Goal: Task Accomplishment & Management: Complete application form

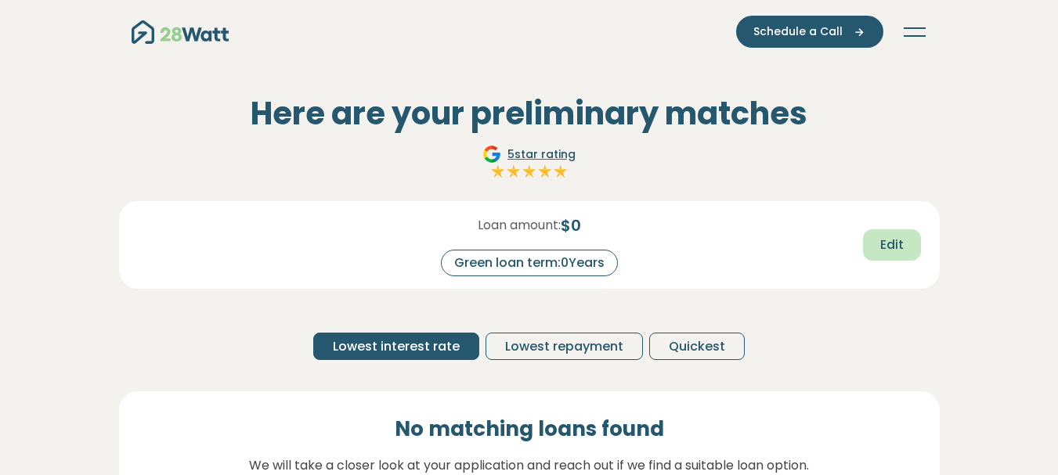
click at [890, 248] on span "Edit" at bounding box center [891, 245] width 23 height 19
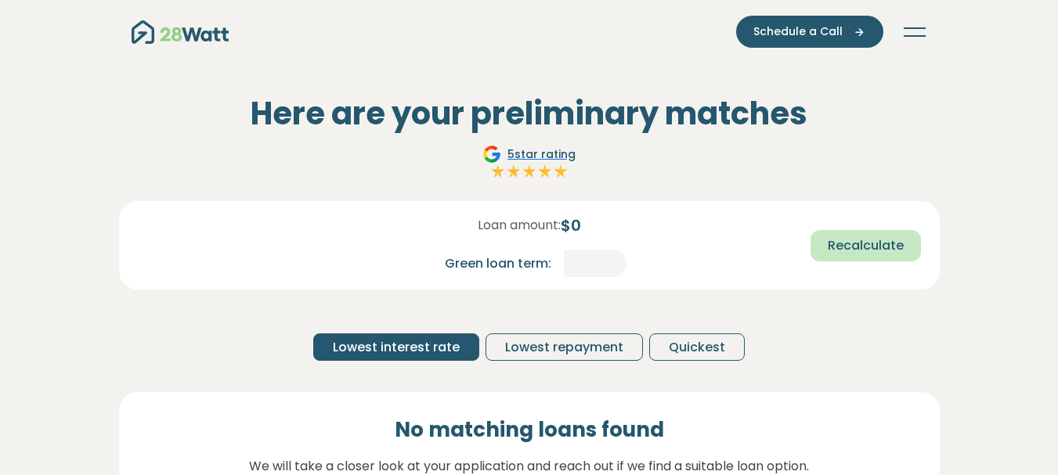
click at [868, 252] on span "Recalculate" at bounding box center [866, 245] width 76 height 19
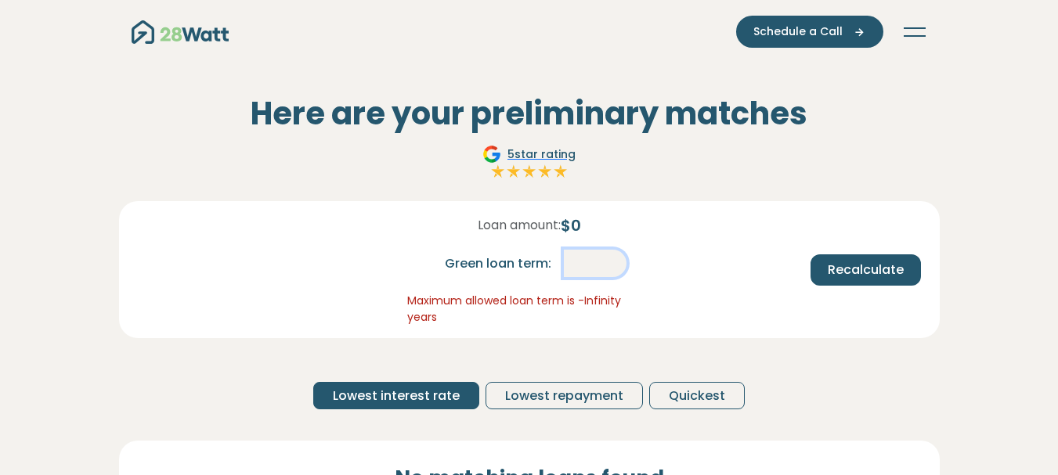
click at [576, 264] on input "*" at bounding box center [595, 263] width 63 height 27
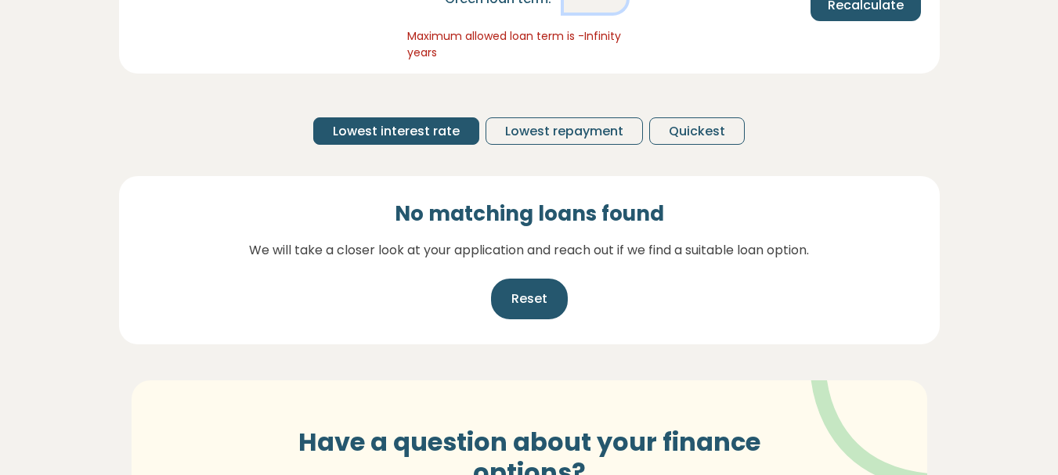
scroll to position [313, 0]
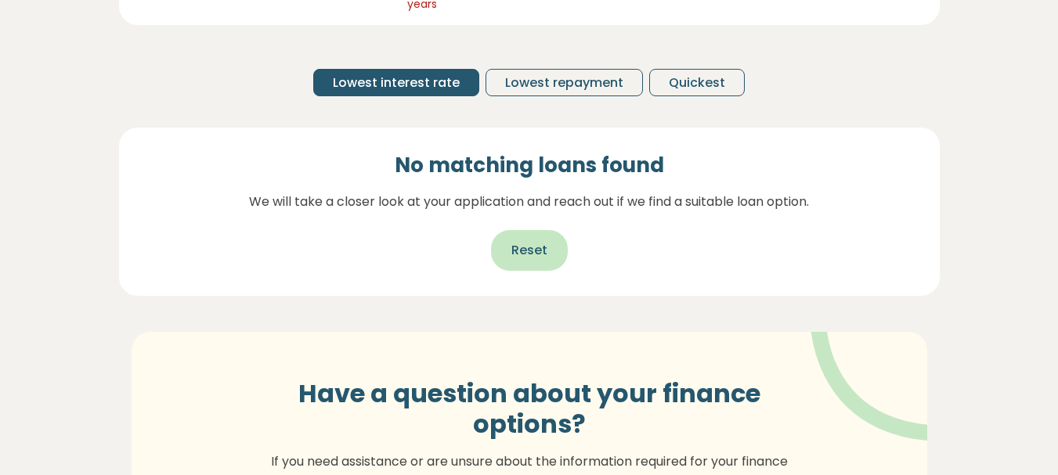
click at [531, 248] on span "Reset" at bounding box center [529, 250] width 36 height 19
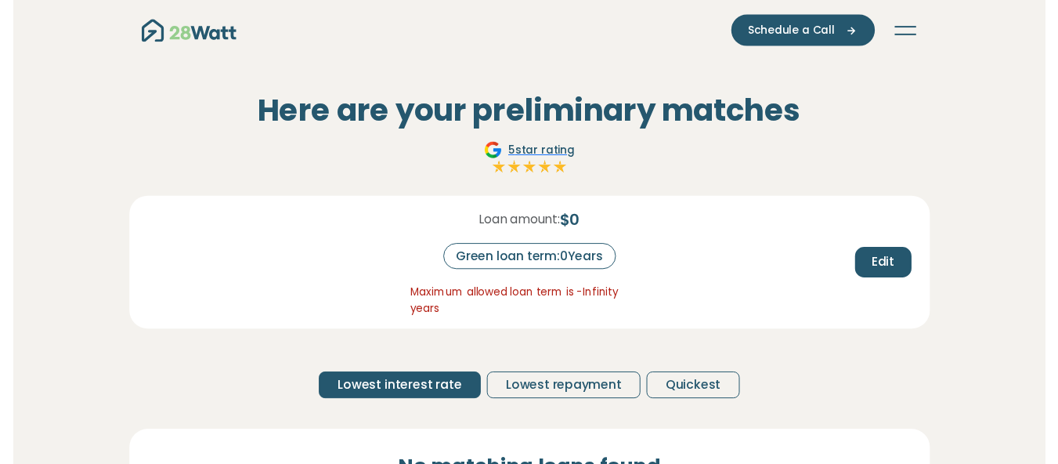
scroll to position [0, 0]
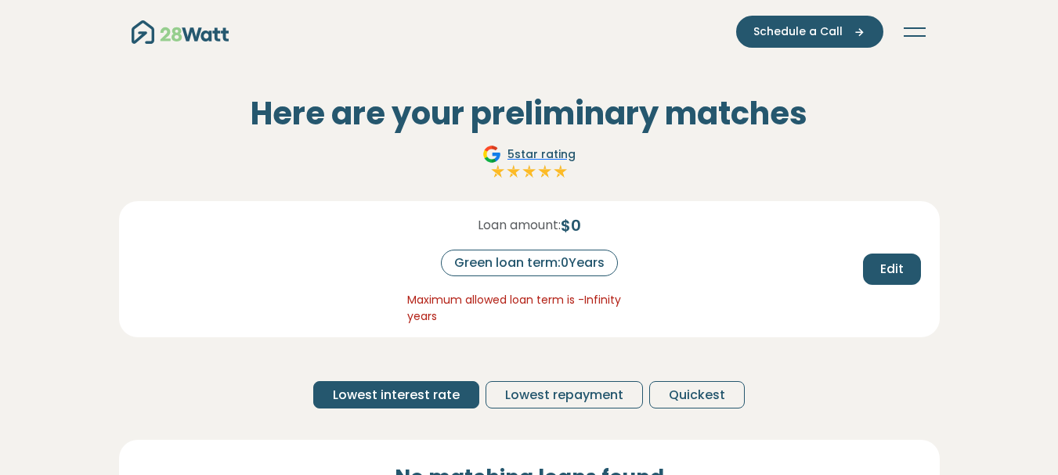
click at [572, 222] on span "$ 0" at bounding box center [571, 225] width 20 height 23
click at [581, 226] on span "$ 0" at bounding box center [571, 225] width 20 height 23
click at [898, 263] on span "Edit" at bounding box center [891, 269] width 23 height 19
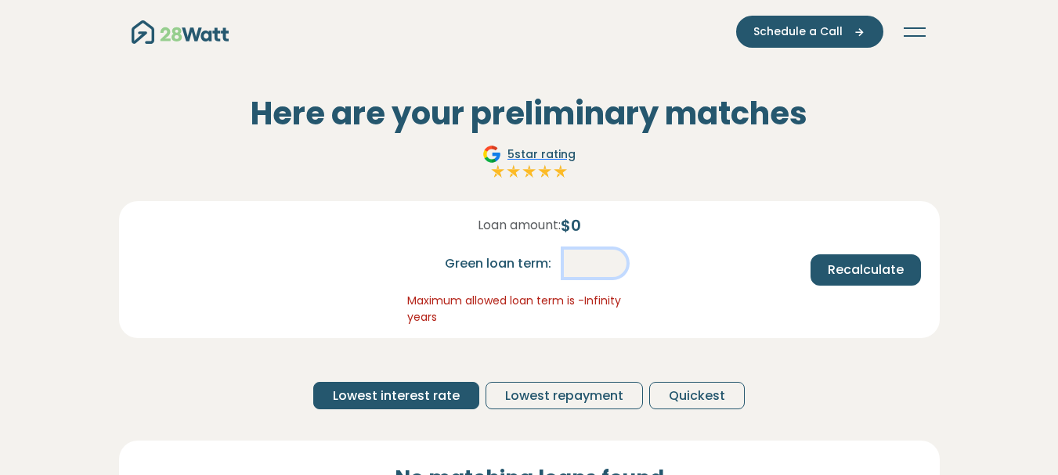
click at [590, 264] on input "*" at bounding box center [595, 263] width 63 height 27
drag, startPoint x: 590, startPoint y: 264, endPoint x: 605, endPoint y: 262, distance: 15.0
click at [605, 262] on input "*" at bounding box center [595, 263] width 63 height 27
type input "*"
click at [581, 226] on span "$ 0" at bounding box center [571, 225] width 20 height 23
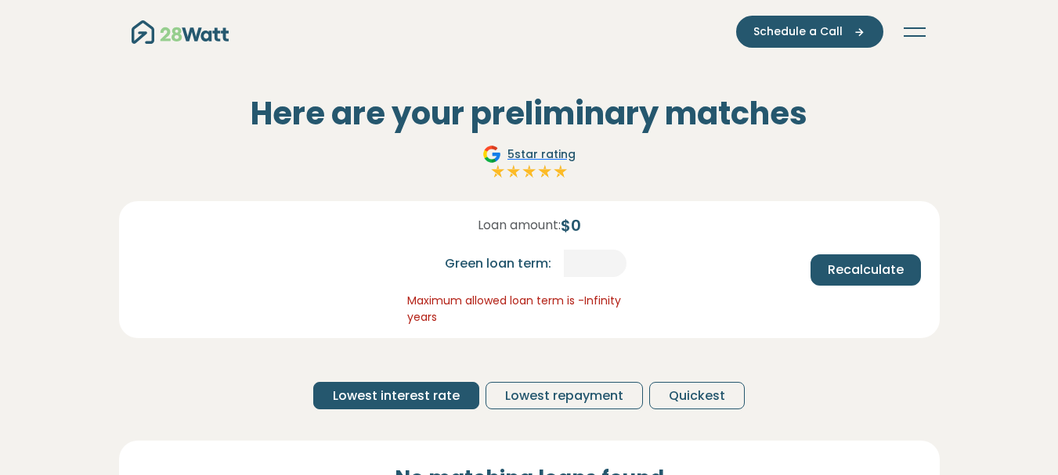
drag, startPoint x: 594, startPoint y: 226, endPoint x: 561, endPoint y: 225, distance: 33.7
click at [561, 225] on div "Loan amount: $ 0 Green loan term: * Maximum allowed loan term is -Infinity years" at bounding box center [529, 270] width 269 height 112
click at [915, 34] on button "Toggle navigation" at bounding box center [914, 32] width 25 height 16
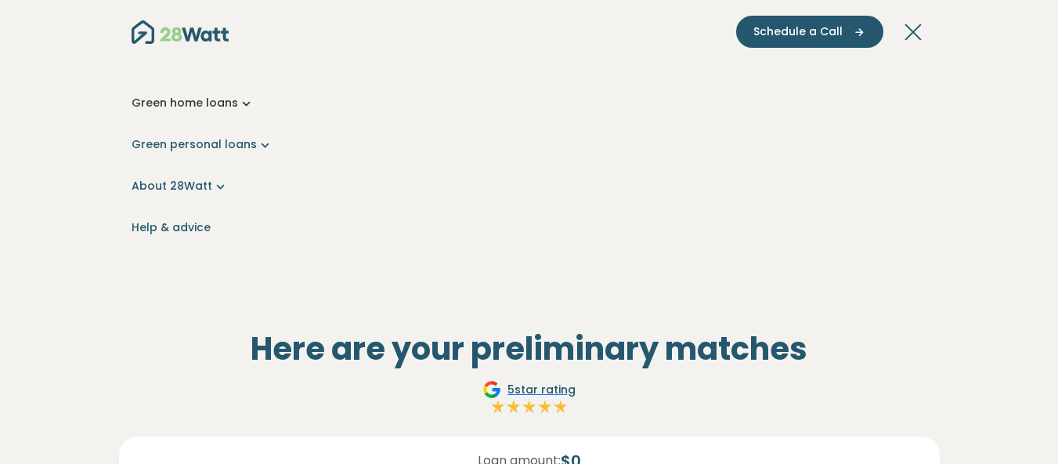
click at [190, 99] on link "Green home loans" at bounding box center [530, 103] width 796 height 16
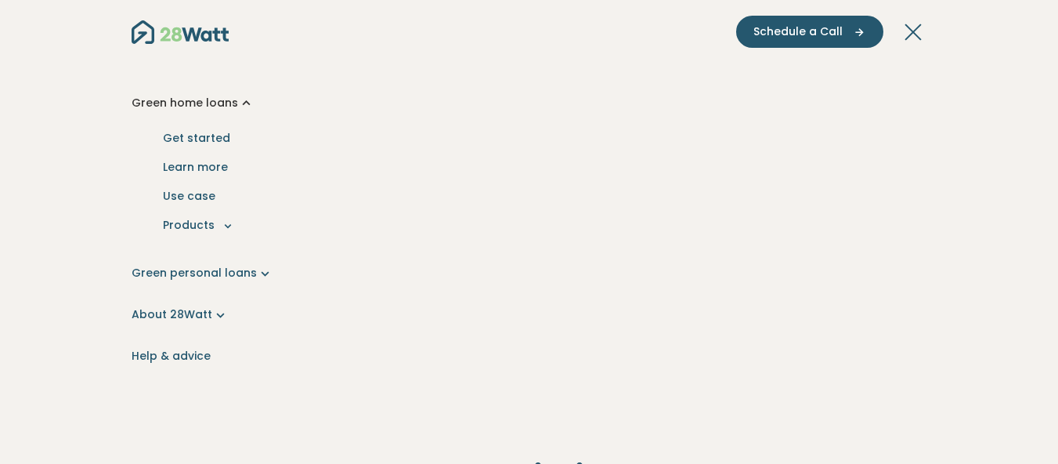
click at [190, 99] on link "Green home loans" at bounding box center [530, 103] width 796 height 16
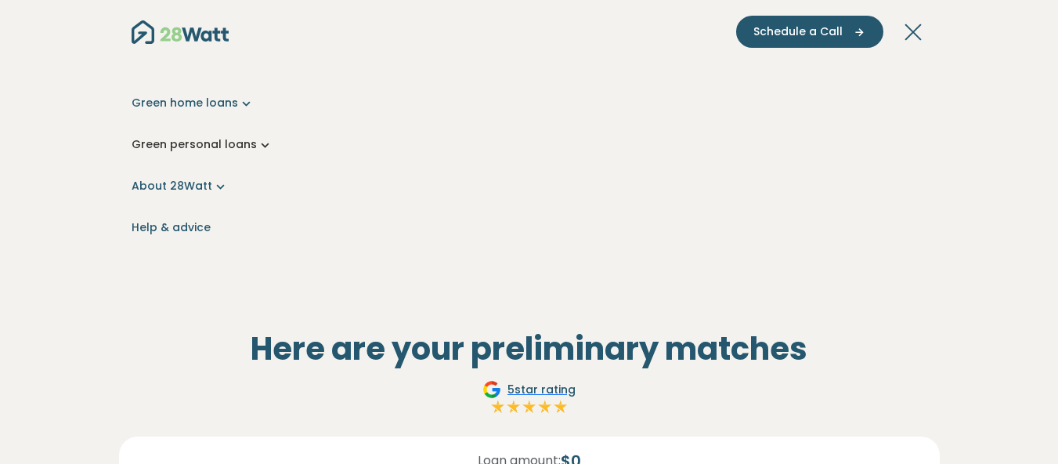
click at [186, 141] on link "Green personal loans" at bounding box center [530, 144] width 796 height 16
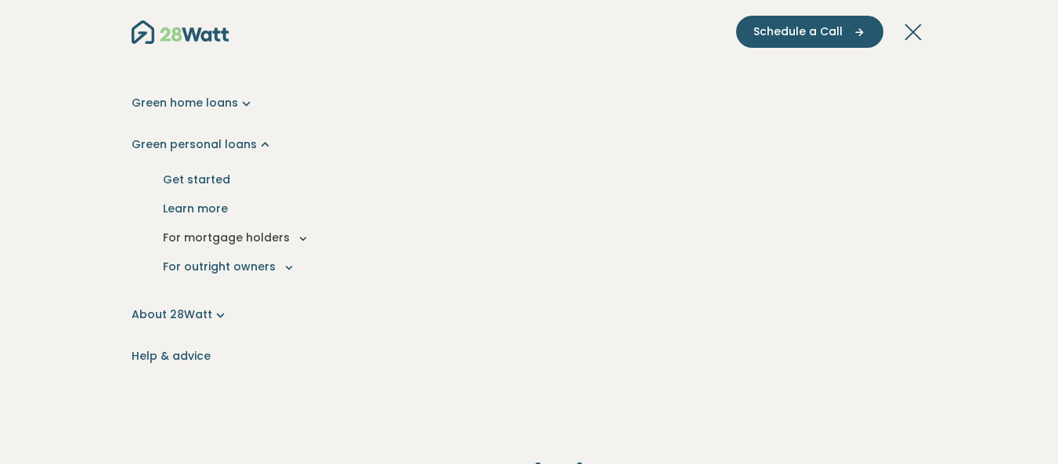
click at [200, 233] on button "For mortgage holders" at bounding box center [529, 237] width 771 height 29
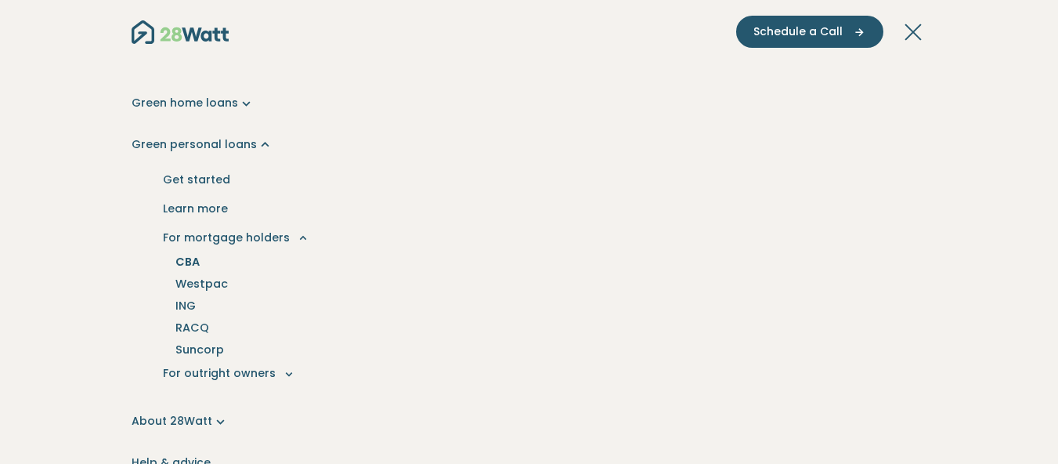
click at [188, 258] on link "CBA" at bounding box center [188, 262] width 62 height 22
click at [181, 254] on link "CBA" at bounding box center [188, 262] width 62 height 22
click at [908, 31] on button "Toggle navigation" at bounding box center [914, 32] width 25 height 16
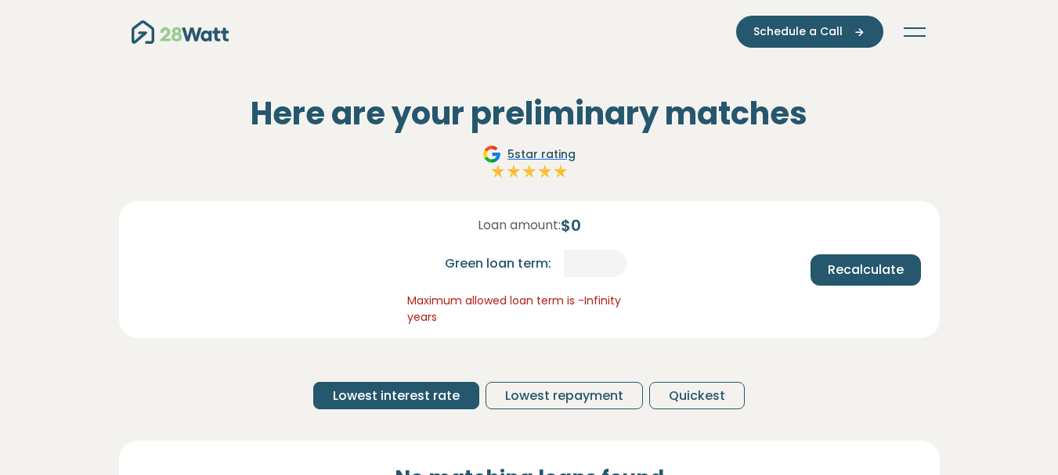
click at [909, 31] on button "Toggle navigation" at bounding box center [914, 32] width 25 height 16
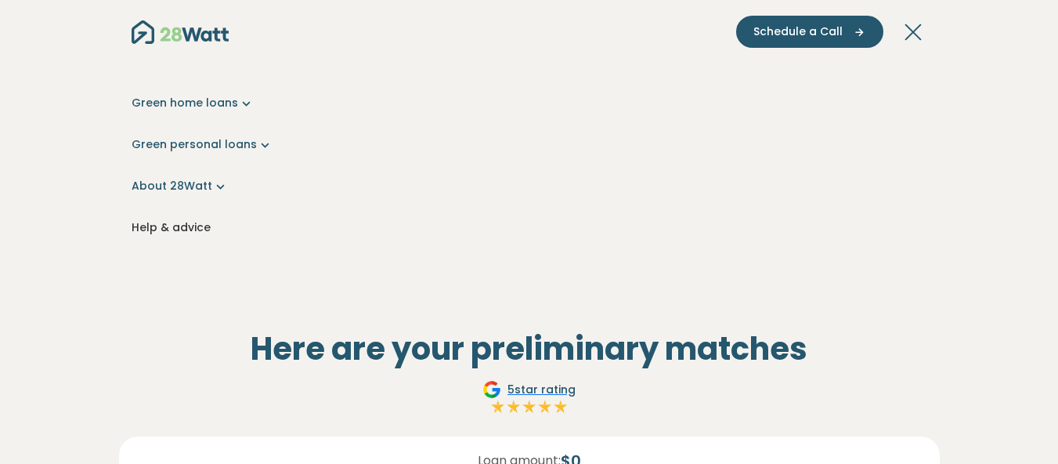
click at [417, 220] on link "Help & advice" at bounding box center [530, 227] width 796 height 16
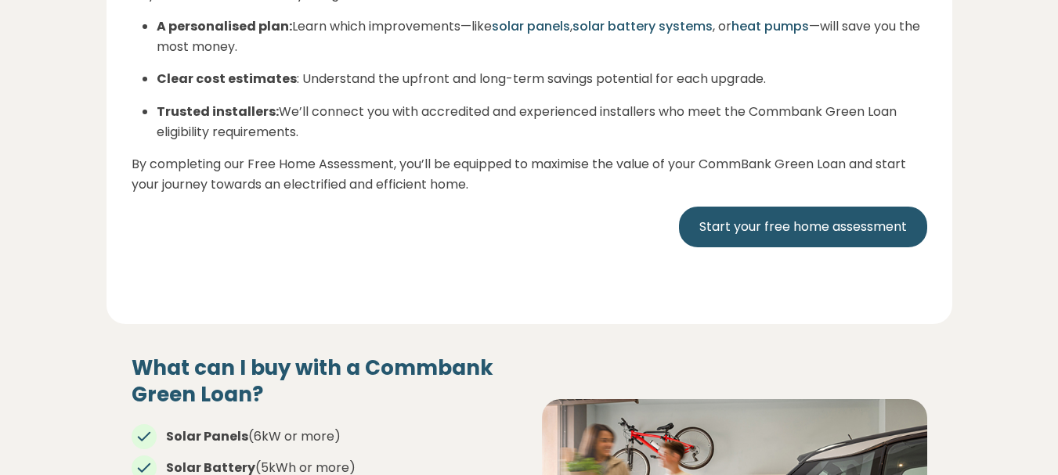
scroll to position [1018, 0]
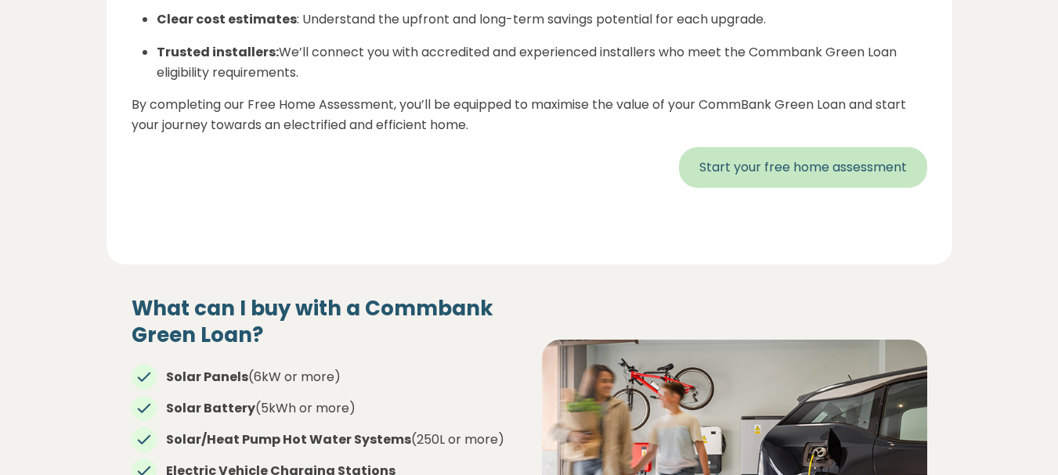
click at [805, 174] on link "Start your free home assessment" at bounding box center [803, 167] width 248 height 41
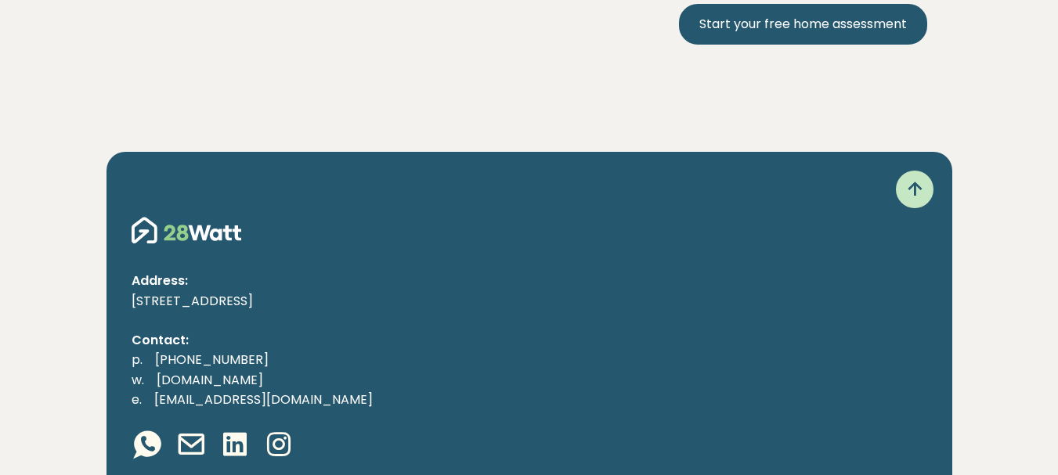
scroll to position [3289, 0]
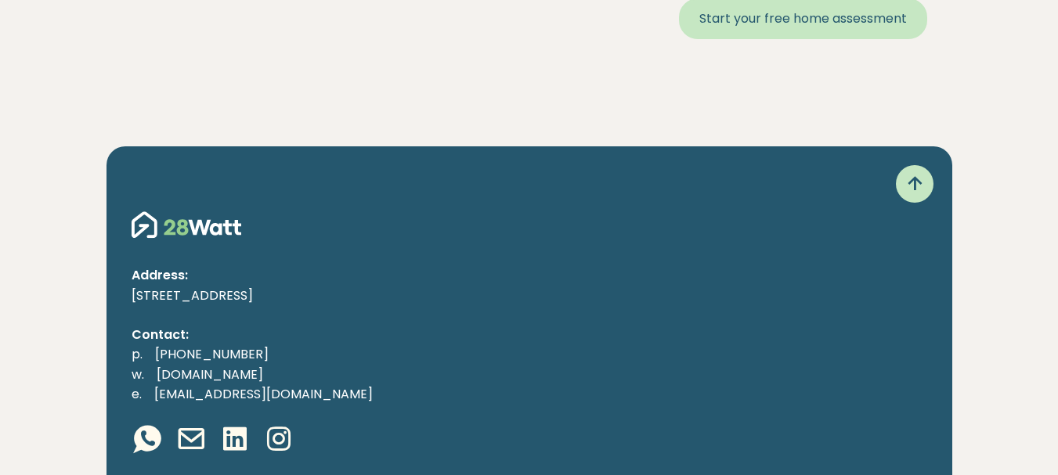
click at [735, 27] on link "Start your free home assessment" at bounding box center [803, 18] width 248 height 41
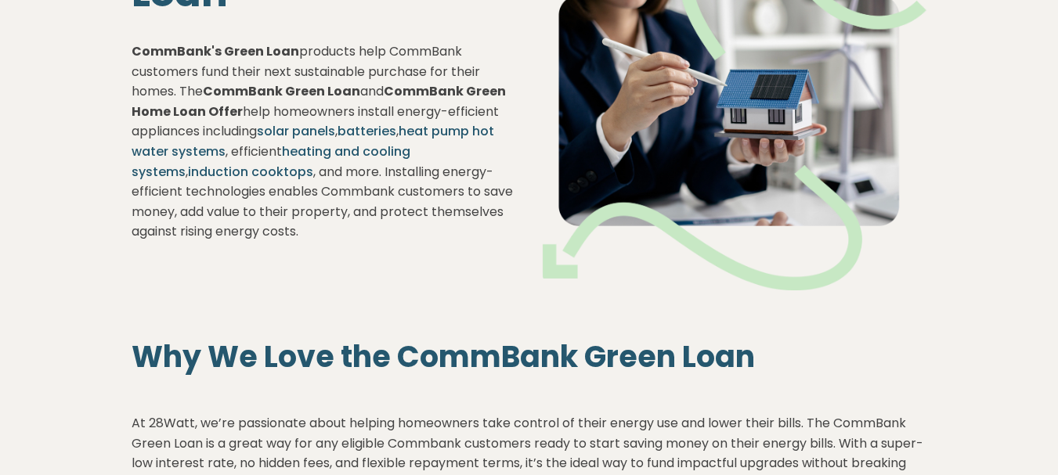
scroll to position [0, 0]
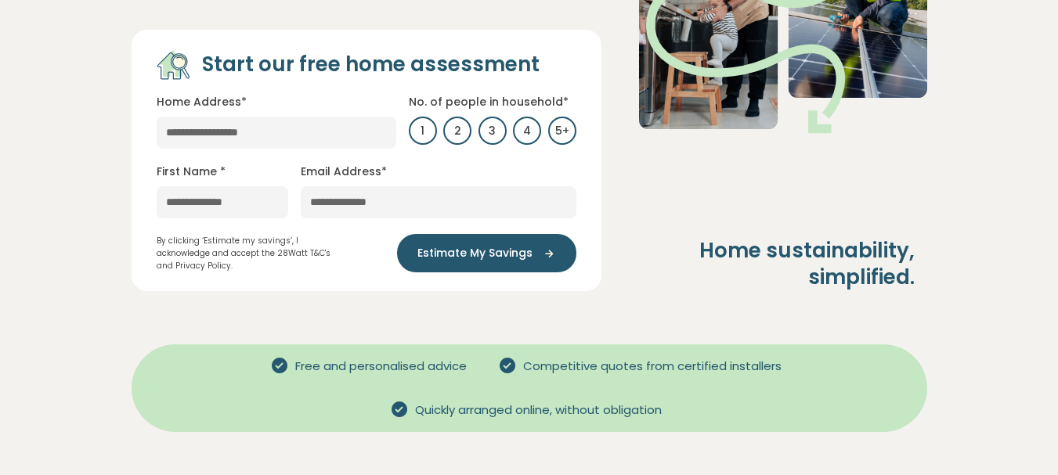
scroll to position [313, 0]
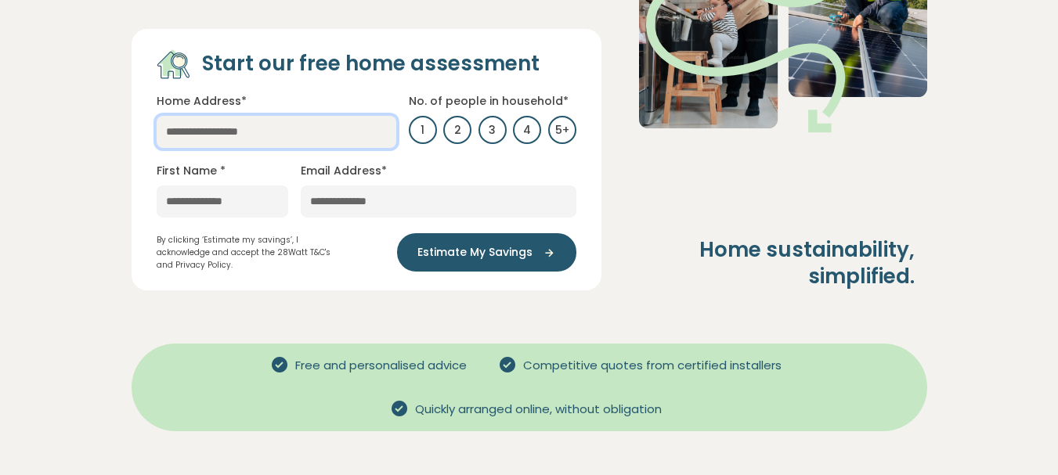
click at [219, 116] on input "text" at bounding box center [277, 132] width 240 height 32
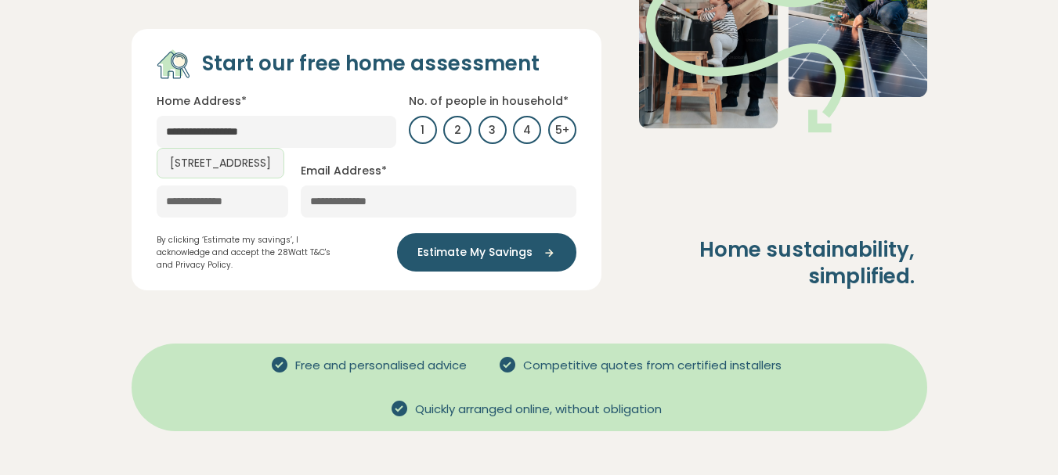
click at [214, 148] on link "[STREET_ADDRESS]" at bounding box center [221, 163] width 128 height 31
type input "**********"
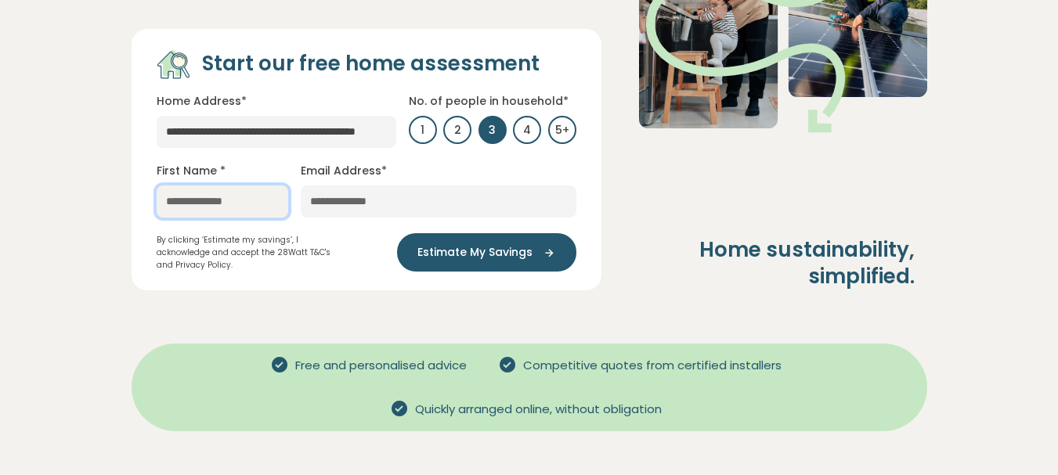
click at [229, 186] on input "text" at bounding box center [223, 202] width 132 height 32
type input "*********"
type input "**********"
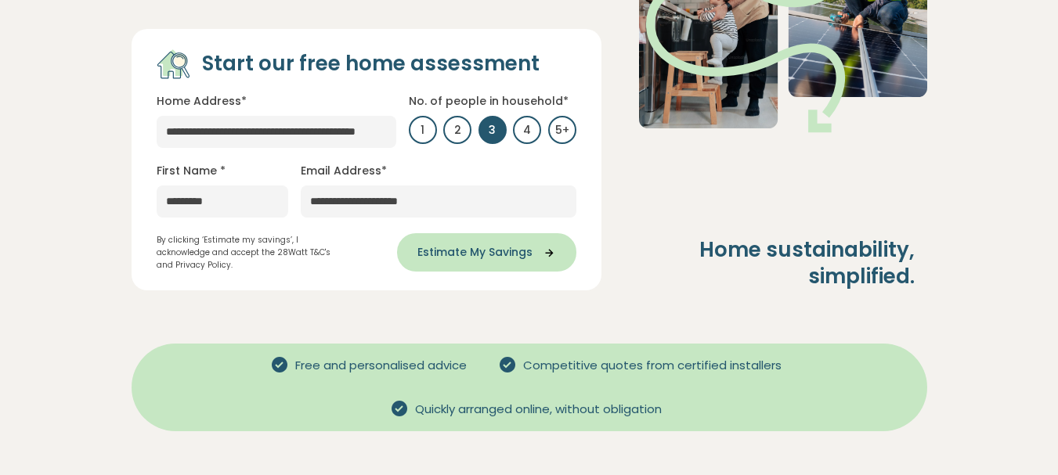
click at [500, 244] on span "Estimate My Savings" at bounding box center [474, 252] width 115 height 16
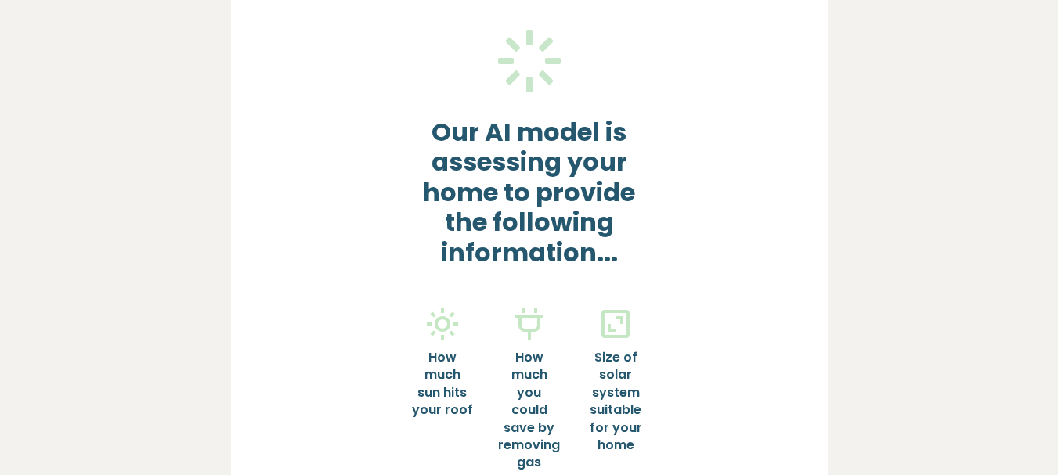
scroll to position [0, 0]
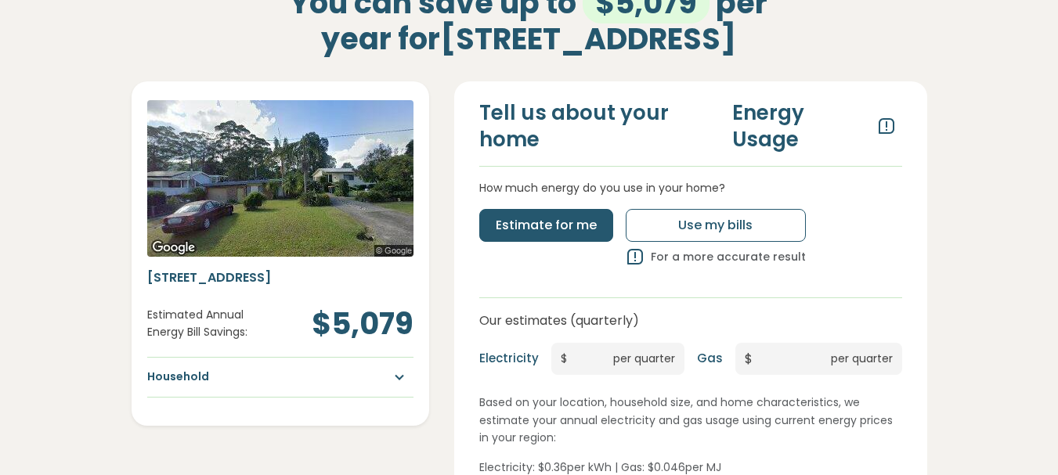
scroll to position [235, 0]
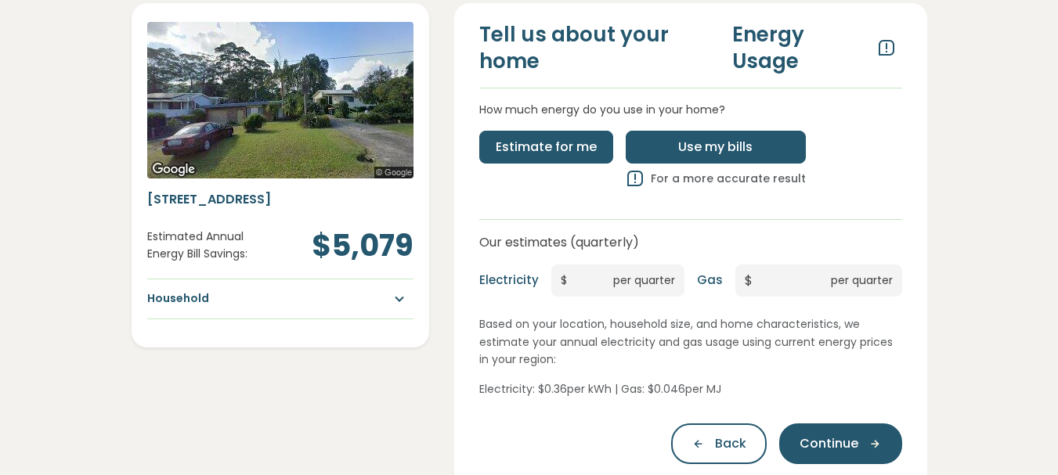
click at [709, 142] on span "Use my bills" at bounding box center [715, 147] width 74 height 19
type input "*"
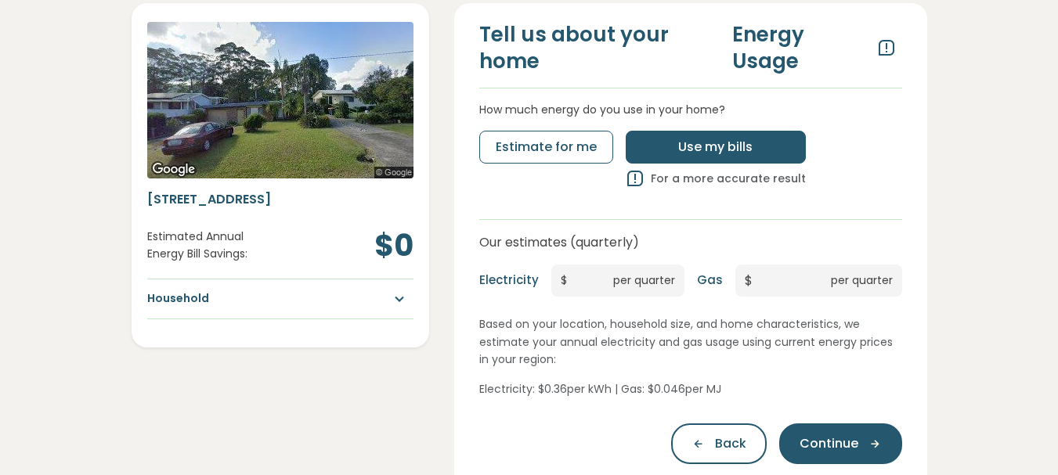
scroll to position [313, 0]
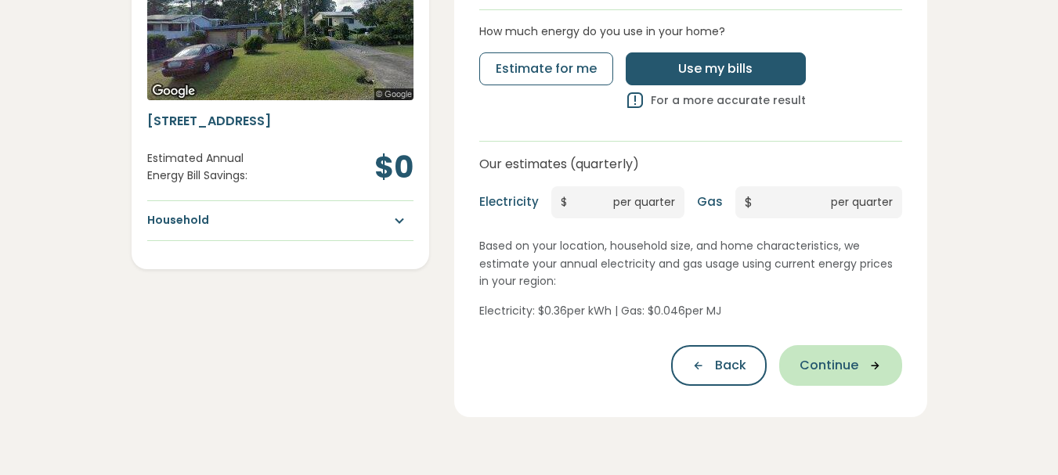
click at [832, 373] on span "Continue" at bounding box center [829, 365] width 59 height 19
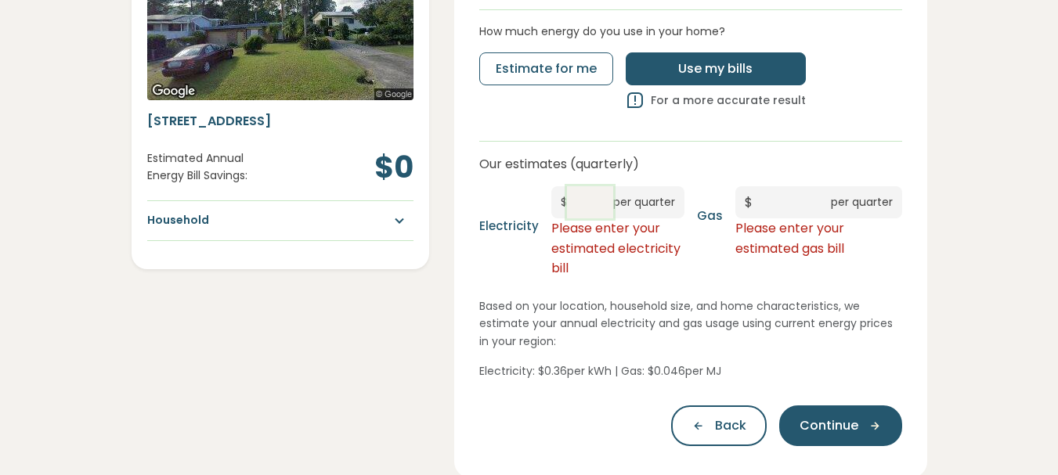
drag, startPoint x: 570, startPoint y: 200, endPoint x: 580, endPoint y: 203, distance: 10.4
click at [580, 203] on input "*" at bounding box center [590, 202] width 46 height 32
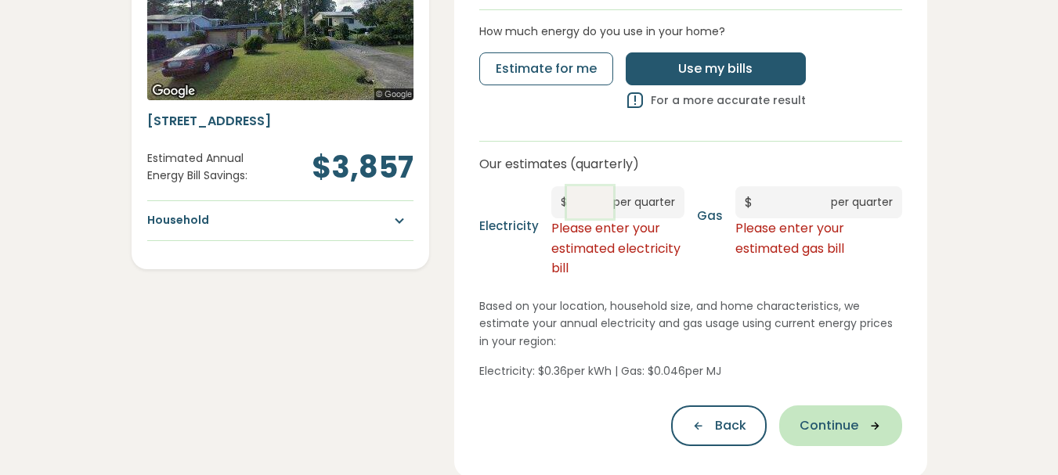
type input "***"
click at [838, 429] on span "Continue" at bounding box center [829, 426] width 59 height 19
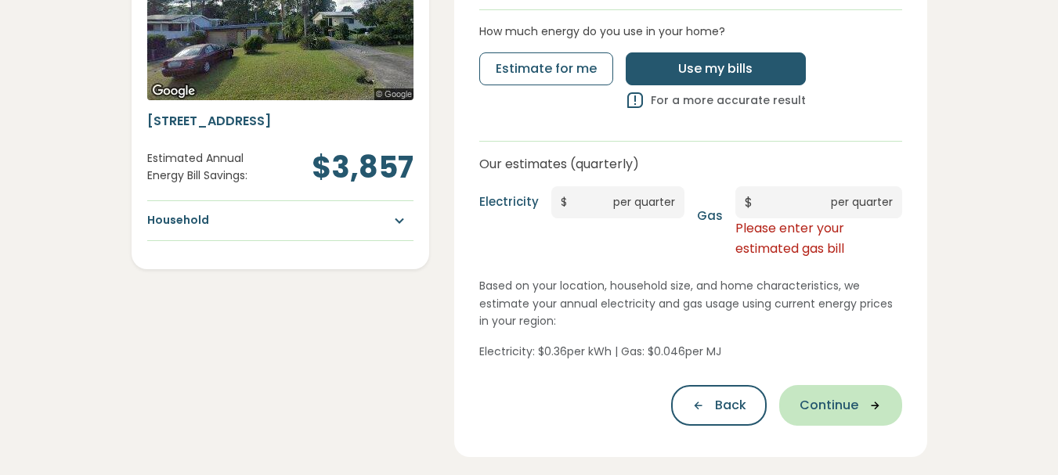
click at [841, 407] on span "Continue" at bounding box center [829, 405] width 59 height 19
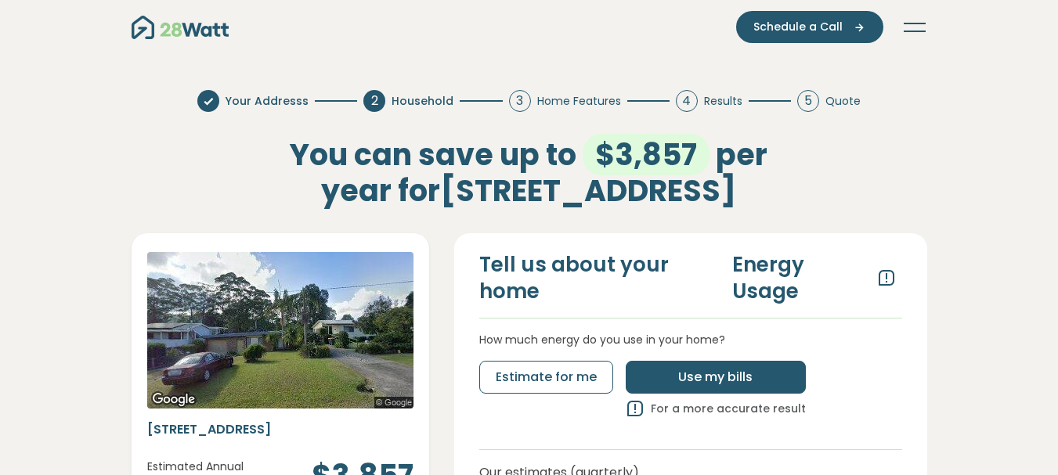
scroll to position [0, 0]
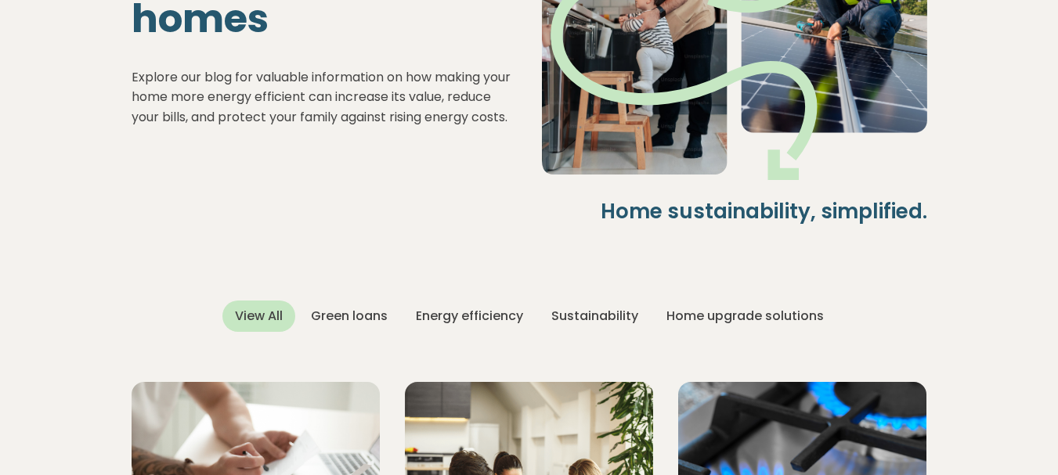
scroll to position [313, 0]
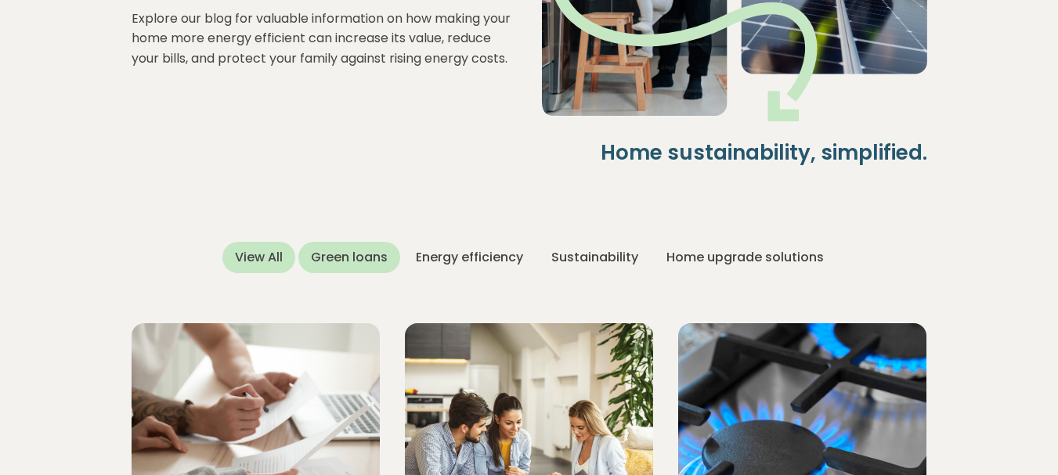
click at [355, 253] on div "Green loans" at bounding box center [349, 257] width 102 height 31
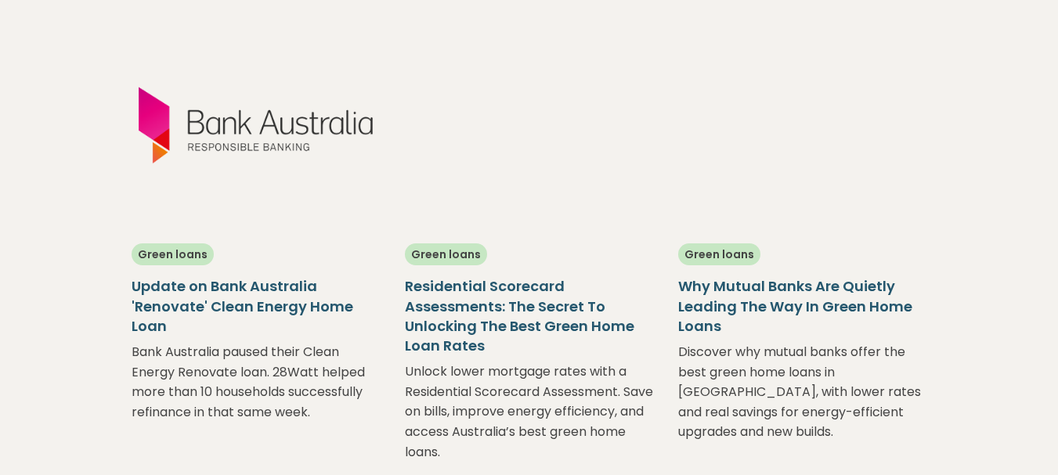
scroll to position [1096, 0]
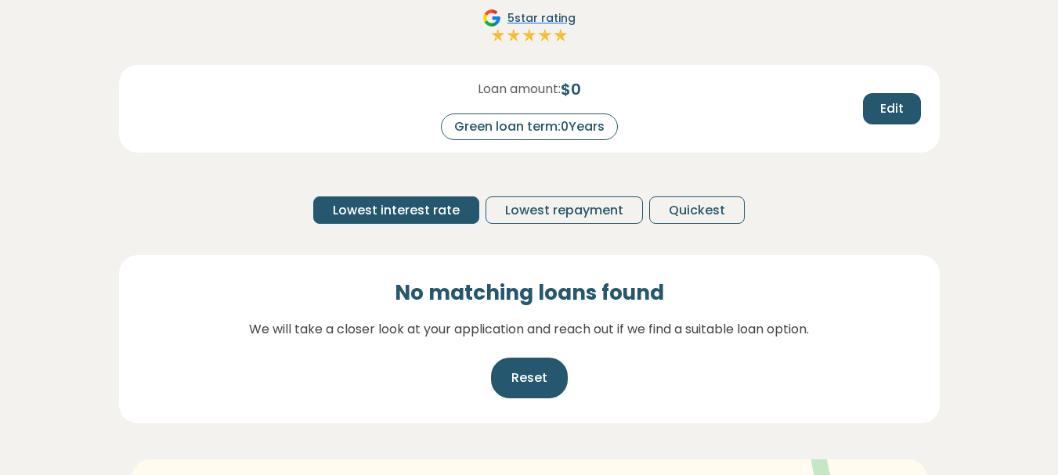
scroll to position [157, 0]
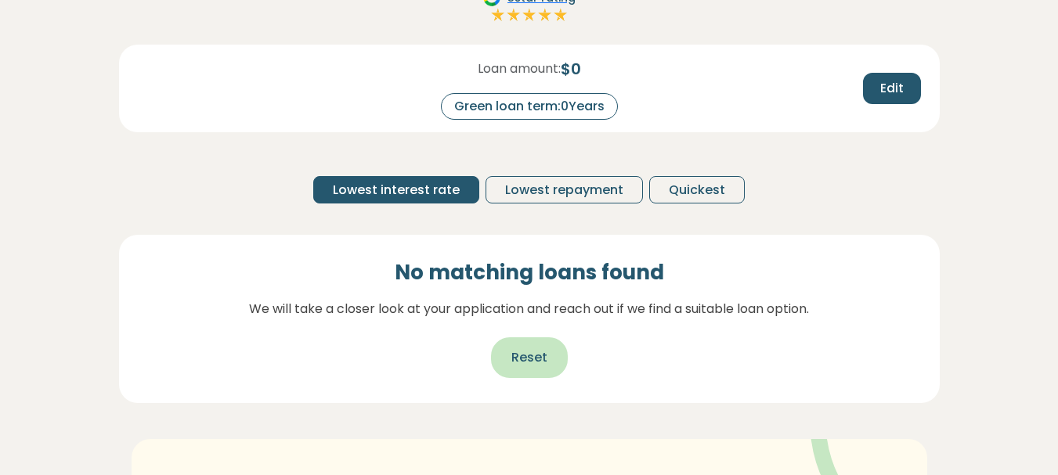
click at [540, 354] on span "Reset" at bounding box center [529, 357] width 36 height 19
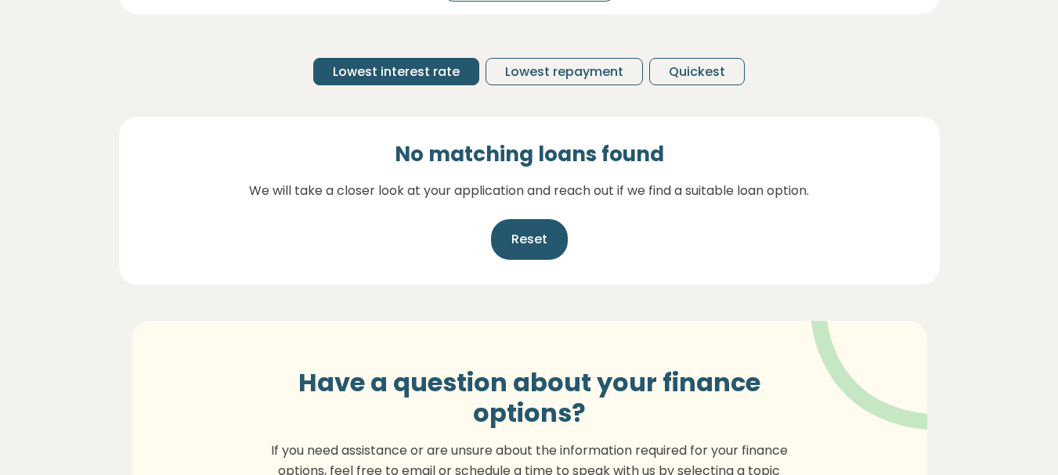
scroll to position [0, 0]
